Goal: Task Accomplishment & Management: Complete application form

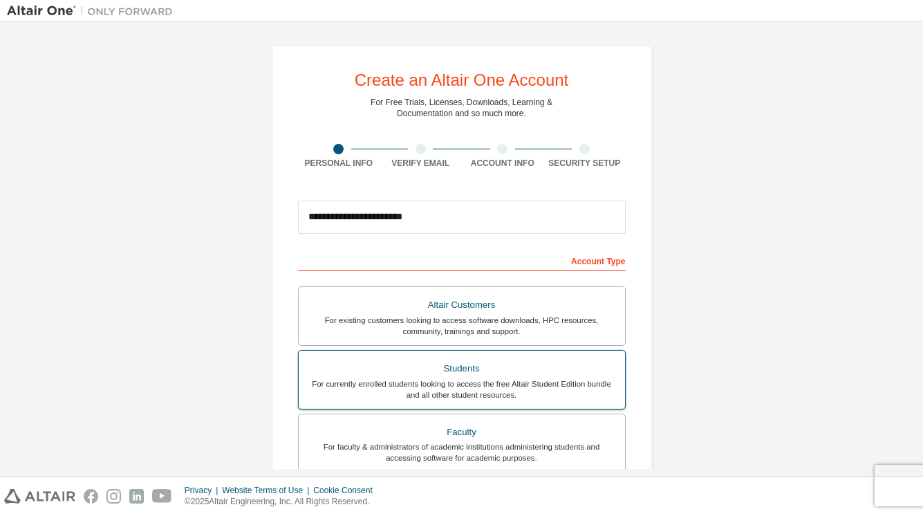
click at [392, 380] on div "For currently enrolled students looking to access the free Altair Student Editi…" at bounding box center [462, 389] width 310 height 22
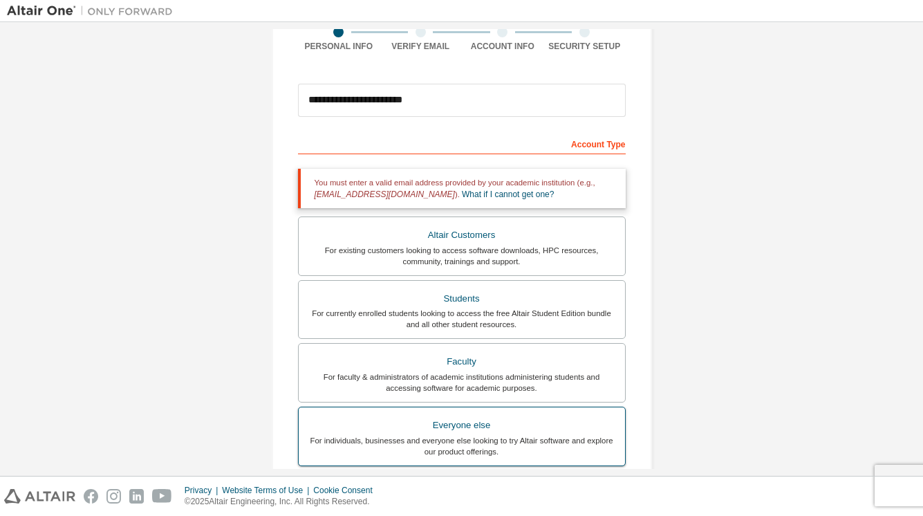
scroll to position [116, 0]
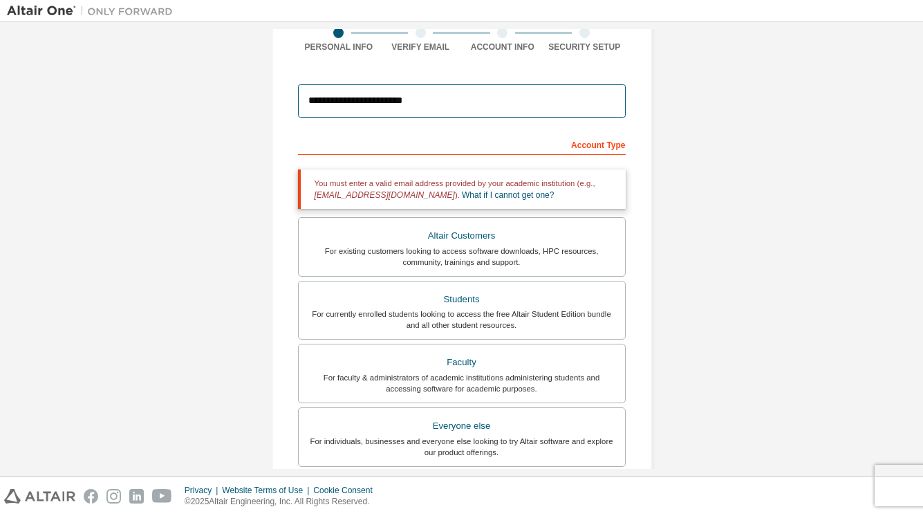
click at [440, 111] on input "**********" at bounding box center [462, 100] width 328 height 33
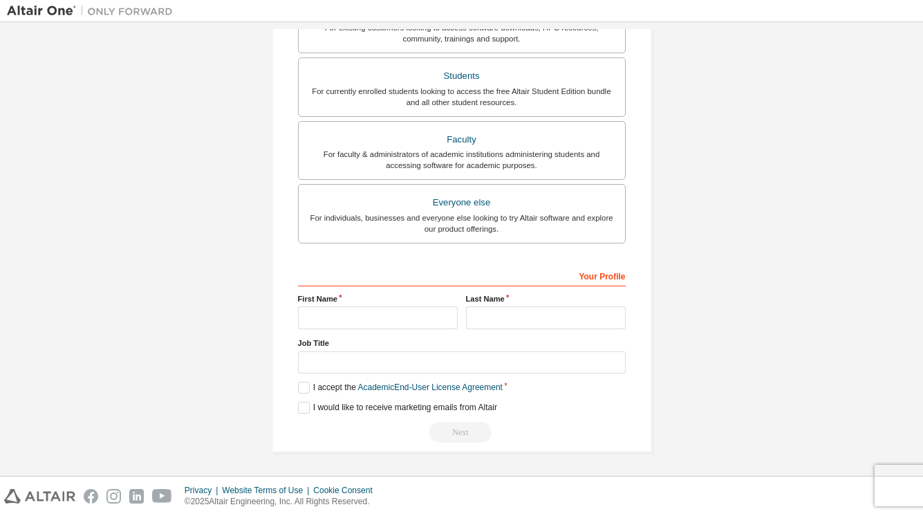
scroll to position [297, 0]
type input "**********"
type input "*********"
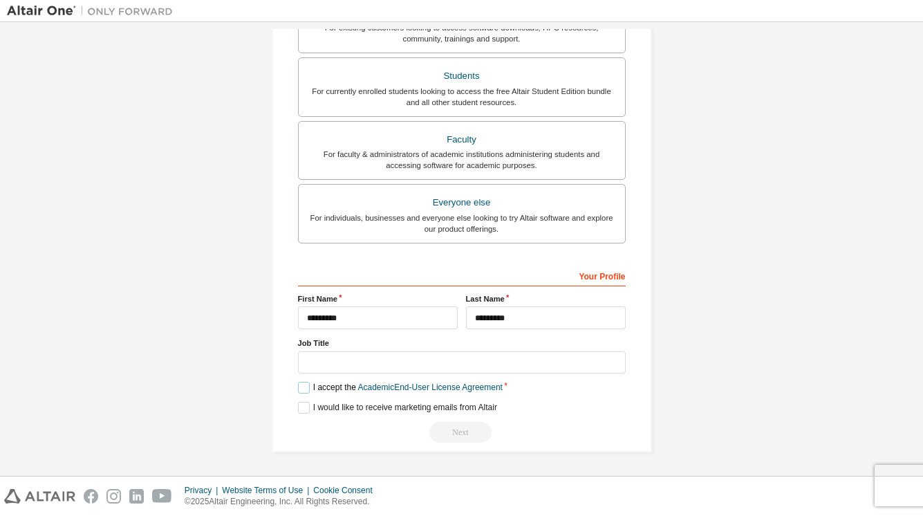
click at [301, 389] on label "I accept the Academic End-User License Agreement" at bounding box center [400, 388] width 205 height 12
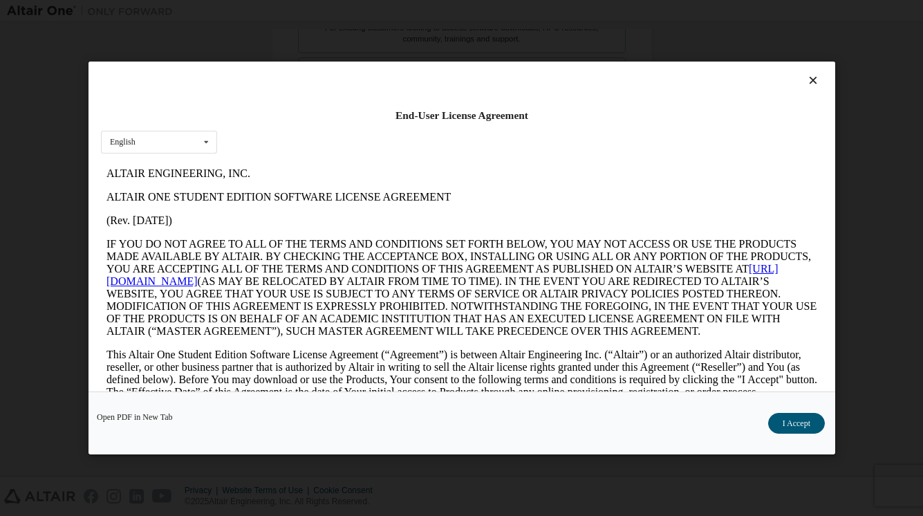
scroll to position [0, 0]
click at [805, 81] on icon at bounding box center [812, 80] width 15 height 12
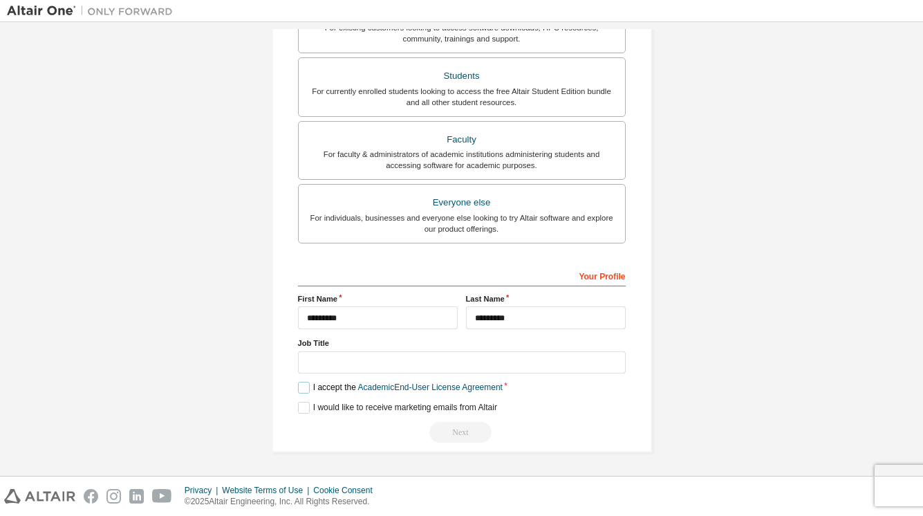
click at [303, 391] on label "I accept the Academic End-User License Agreement" at bounding box center [400, 388] width 205 height 12
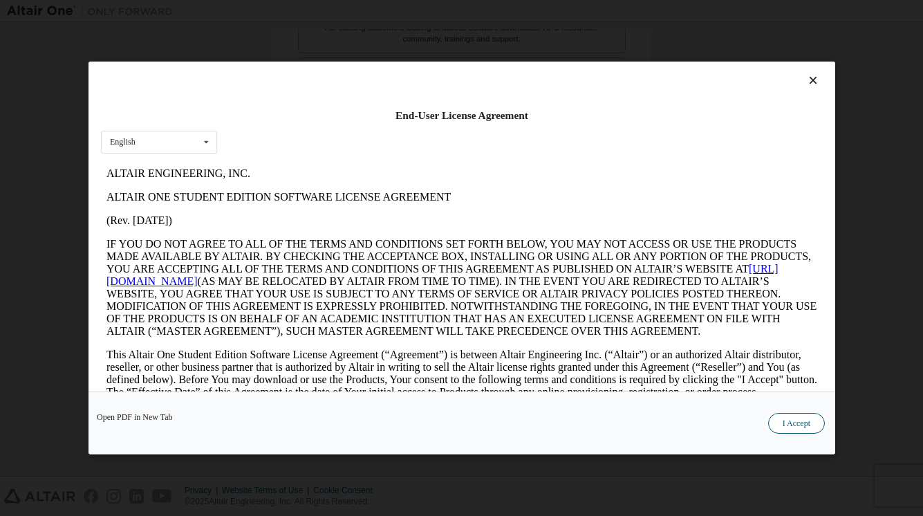
click at [795, 422] on button "I Accept" at bounding box center [795, 423] width 57 height 21
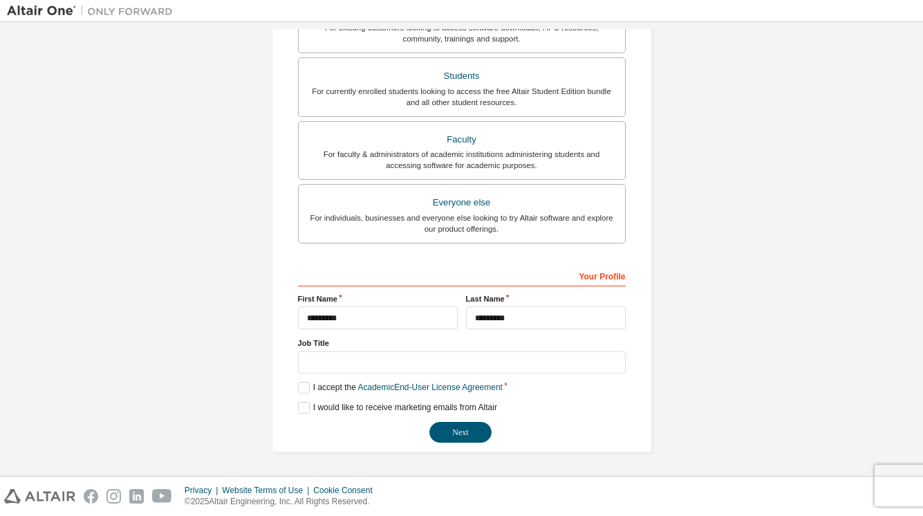
scroll to position [294, 0]
click at [474, 427] on button "Next" at bounding box center [460, 432] width 62 height 21
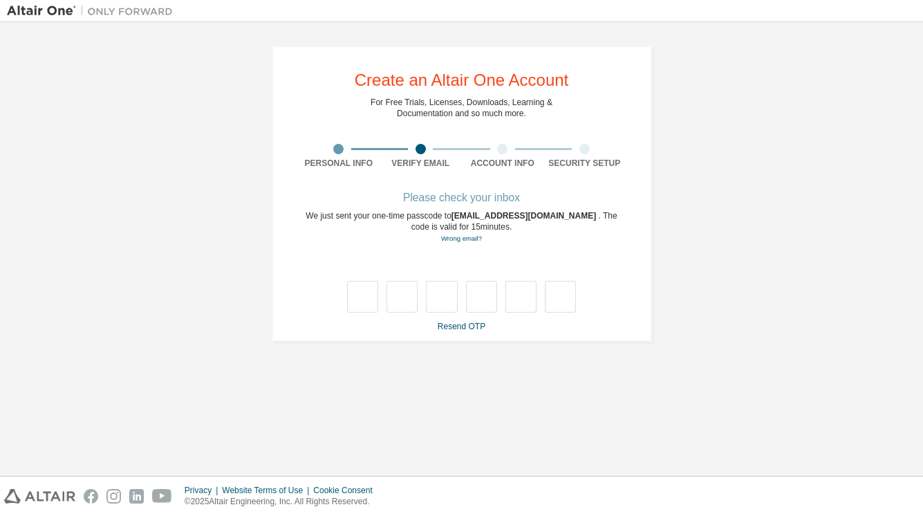
type input "*"
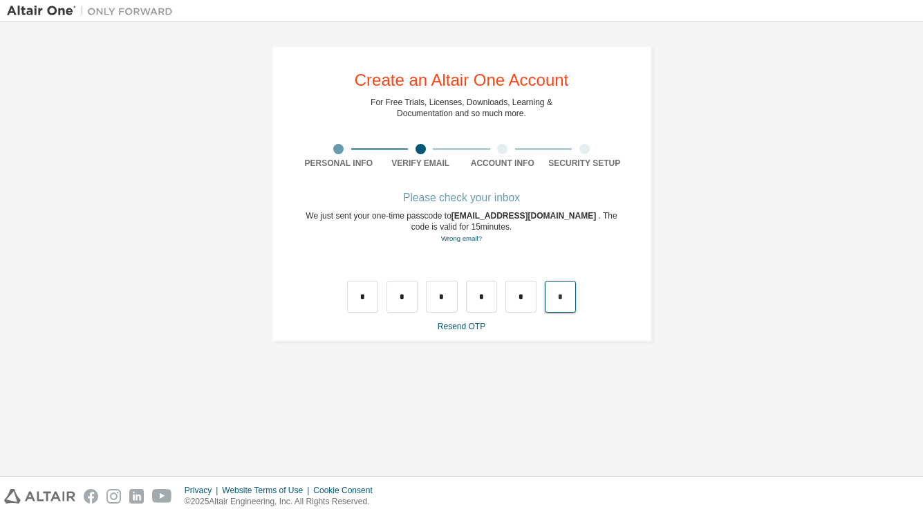
type input "*"
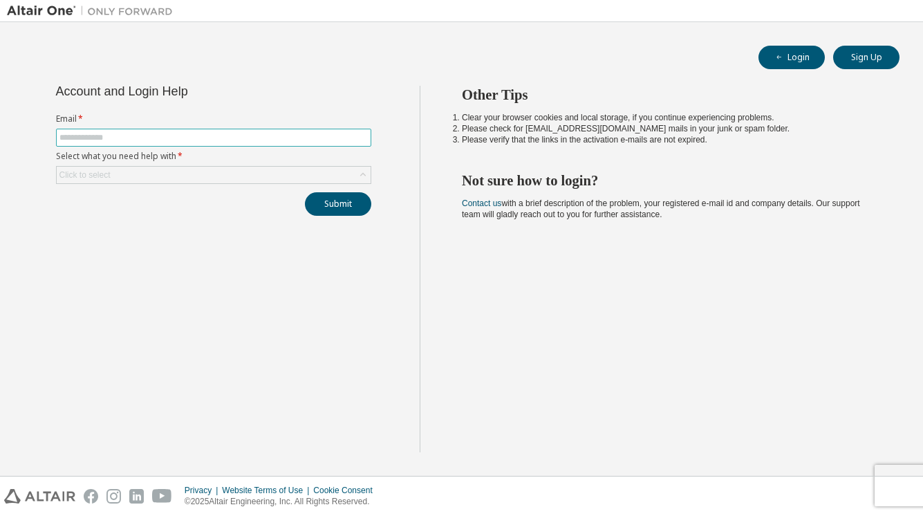
click at [277, 135] on input "text" at bounding box center [213, 137] width 308 height 11
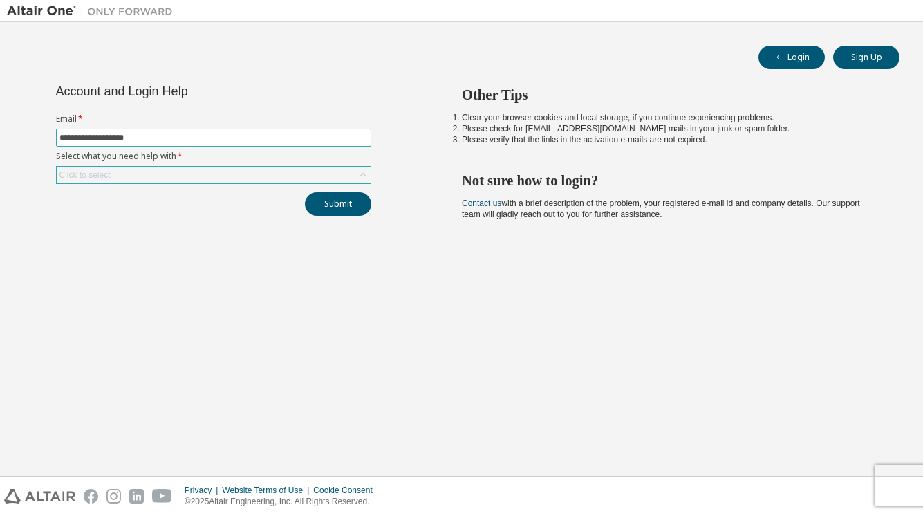
type input "**********"
click at [79, 173] on div "Click to select" at bounding box center [84, 174] width 51 height 11
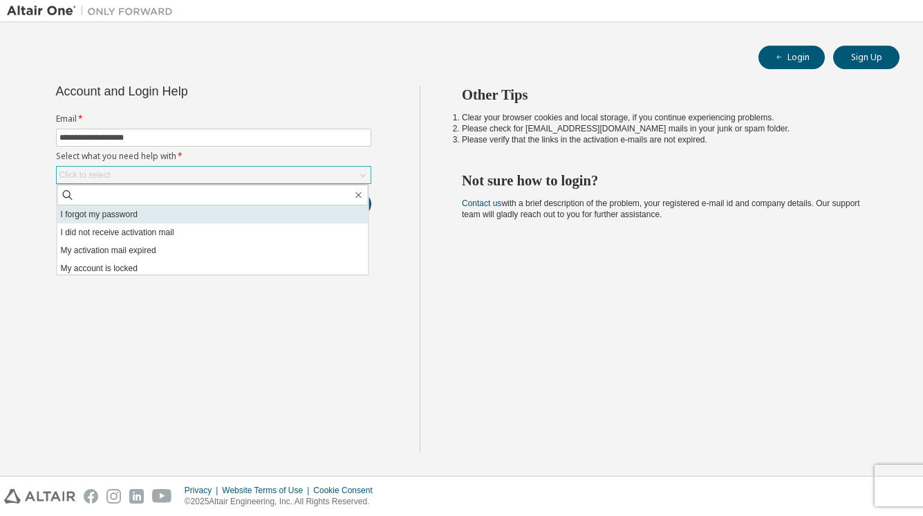
click at [87, 213] on li "I forgot my password" at bounding box center [212, 214] width 311 height 18
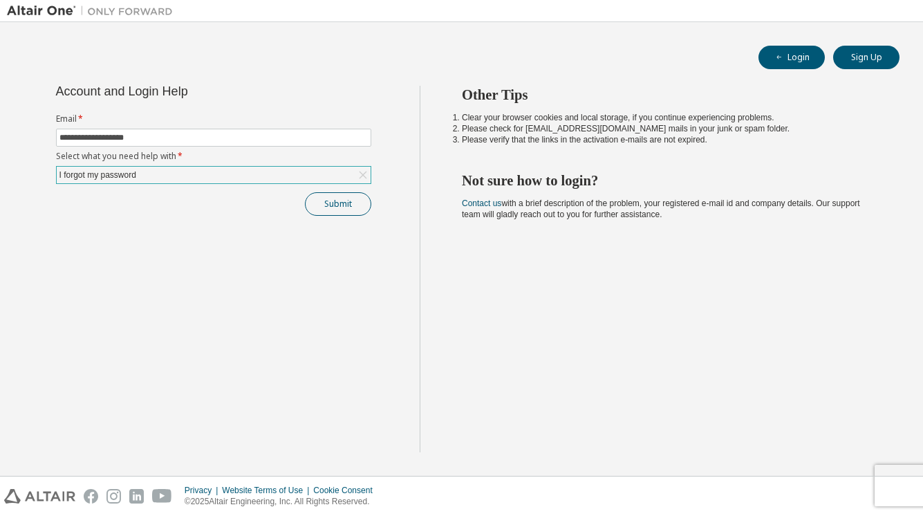
click at [338, 202] on button "Submit" at bounding box center [338, 204] width 66 height 24
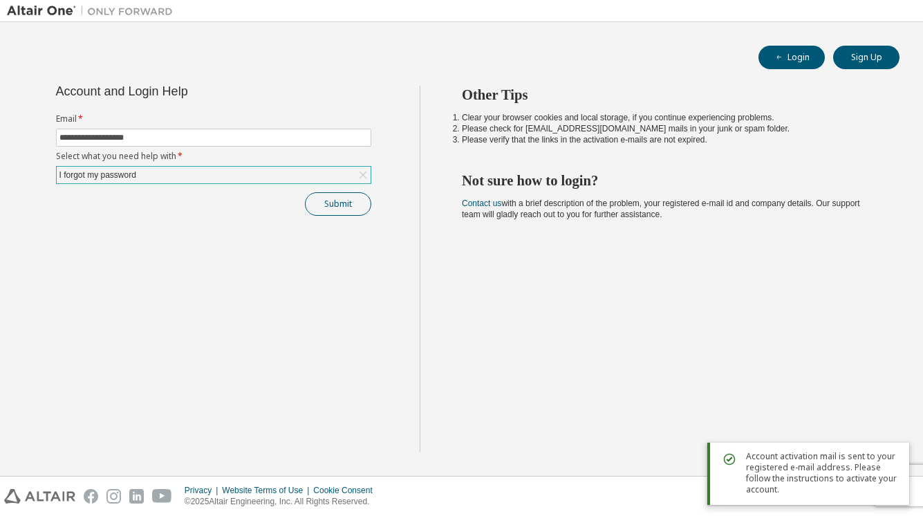
click at [328, 207] on button "Submit" at bounding box center [338, 204] width 66 height 24
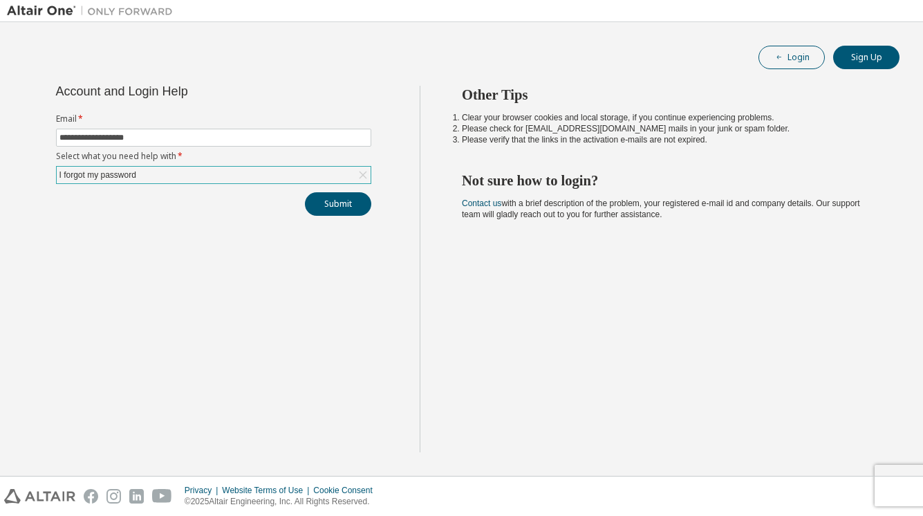
click at [794, 57] on button "Login" at bounding box center [791, 58] width 66 height 24
